Goal: Information Seeking & Learning: Learn about a topic

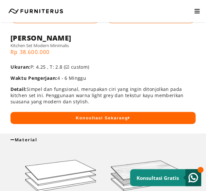
scroll to position [164, 0]
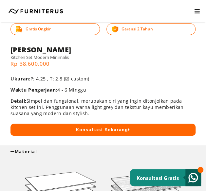
click at [41, 149] on div "Material" at bounding box center [102, 152] width 185 height 6
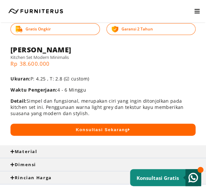
click at [51, 166] on div "Dimensi" at bounding box center [102, 165] width 185 height 6
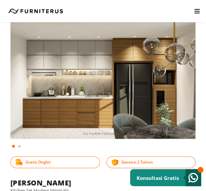
scroll to position [0, 0]
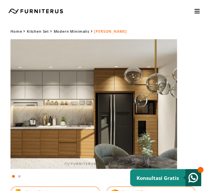
click at [1, 133] on div "Home Kitchen Set Modern Minimalis [PERSON_NAME] Gratis Ongkir Garansi 2 Tahun" at bounding box center [103, 112] width 206 height 171
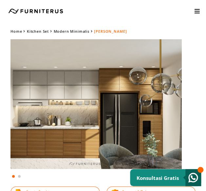
click at [41, 125] on img at bounding box center [89, 104] width 185 height 130
click at [24, 123] on img at bounding box center [89, 104] width 185 height 130
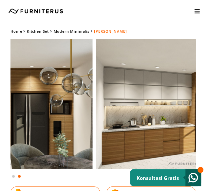
click at [187, 127] on img at bounding box center [188, 104] width 185 height 130
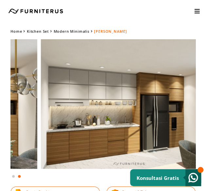
click at [0, 124] on html "Kitchen Set Lemari Custom Interior Set Portfolio KONSULTASI GRATIS Kitchen Set …" at bounding box center [103, 95] width 206 height 191
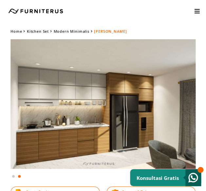
drag, startPoint x: 197, startPoint y: 67, endPoint x: 181, endPoint y: 67, distance: 15.4
click at [197, 67] on div "Home Kitchen Set Modern Minimalis [PERSON_NAME] Gratis Ongkir Garansi 2 Tahun" at bounding box center [103, 112] width 206 height 171
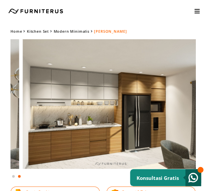
click at [206, 136] on html "Kitchen Set Lemari Custom Interior Set Portfolio KONSULTASI GRATIS Kitchen Set …" at bounding box center [103, 95] width 206 height 191
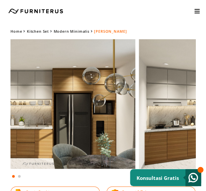
click at [31, 106] on img at bounding box center [42, 104] width 185 height 130
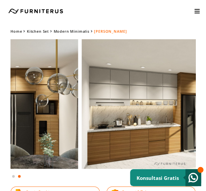
click at [172, 130] on img at bounding box center [174, 104] width 185 height 130
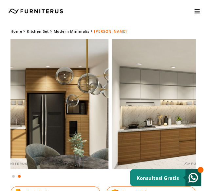
click at [186, 124] on img at bounding box center [204, 104] width 185 height 130
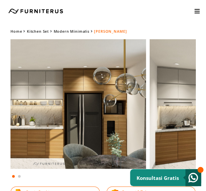
click at [31, 123] on img at bounding box center [53, 104] width 185 height 130
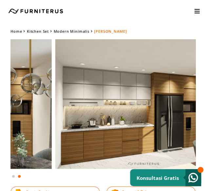
click at [0, 142] on html "Kitchen Set Lemari Custom Interior Set Portfolio KONSULTASI GRATIS Kitchen Set …" at bounding box center [103, 95] width 206 height 191
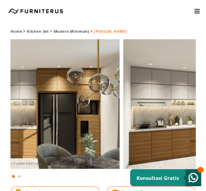
click at [206, 145] on html "Kitchen Set Lemari Custom Interior Set Portfolio KONSULTASI GRATIS Kitchen Set …" at bounding box center [103, 95] width 206 height 191
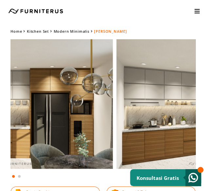
click at [21, 104] on img at bounding box center [20, 104] width 185 height 130
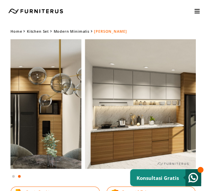
click at [193, 145] on img at bounding box center [177, 104] width 185 height 130
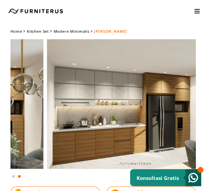
click at [206, 161] on html "Kitchen Set Lemari Custom Interior Set Portfolio KONSULTASI GRATIS Kitchen Set …" at bounding box center [103, 95] width 206 height 191
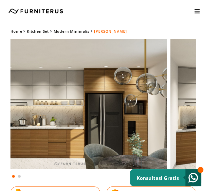
click at [70, 138] on img at bounding box center [74, 104] width 185 height 130
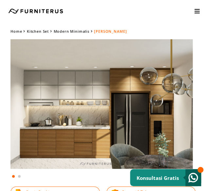
click at [0, 152] on html "Kitchen Set Lemari Custom Interior Set Portfolio KONSULTASI GRATIS Kitchen Set …" at bounding box center [103, 95] width 206 height 191
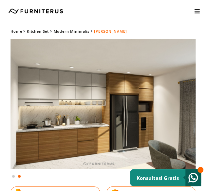
click at [57, 101] on img at bounding box center [102, 104] width 185 height 130
